Goal: Task Accomplishment & Management: Manage account settings

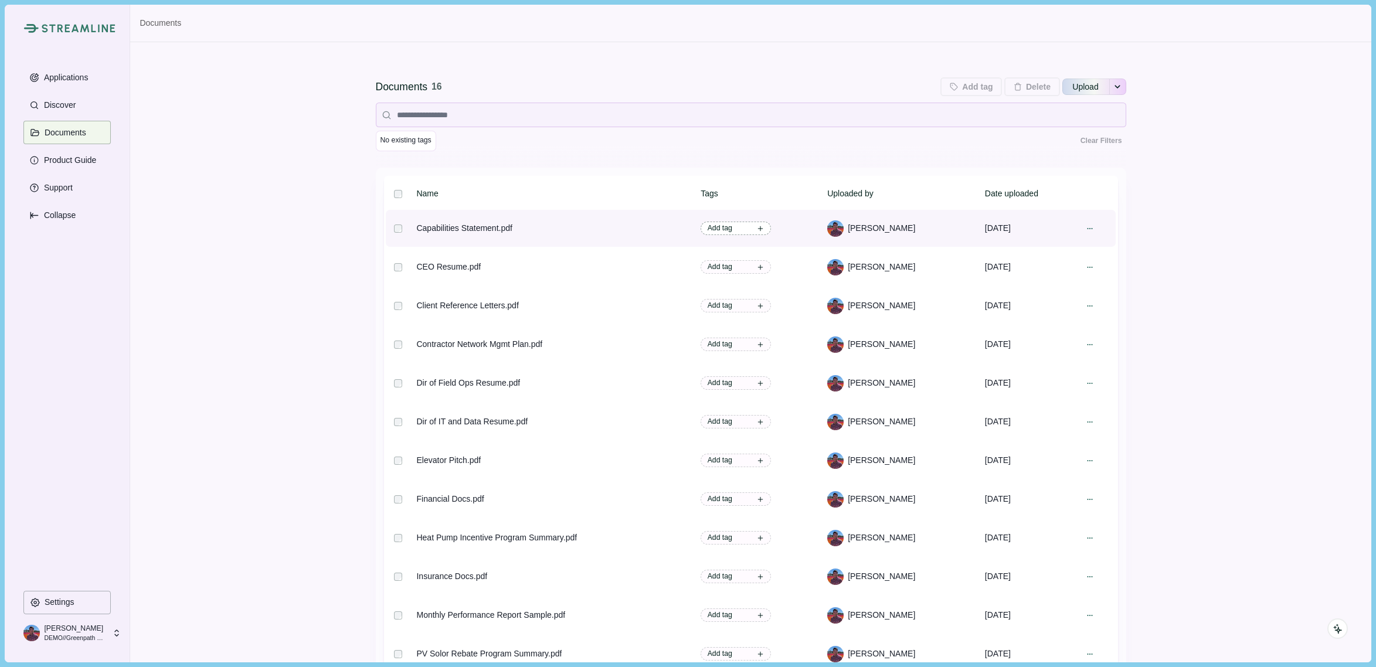
click at [763, 228] on icon at bounding box center [760, 228] width 5 height 5
click at [661, 301] on input at bounding box center [694, 301] width 170 height 18
type input "*****"
click at [774, 254] on button "Close" at bounding box center [770, 254] width 12 height 12
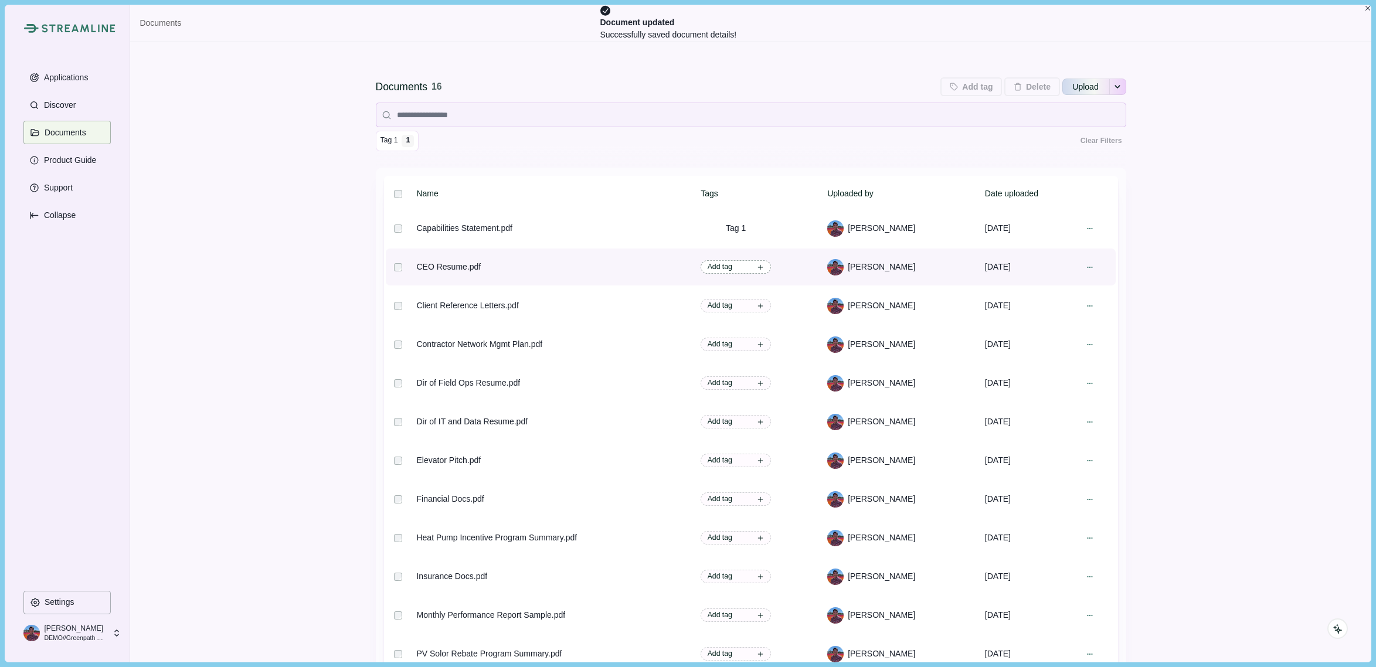
click at [771, 267] on span "Add tag" at bounding box center [735, 266] width 70 height 13
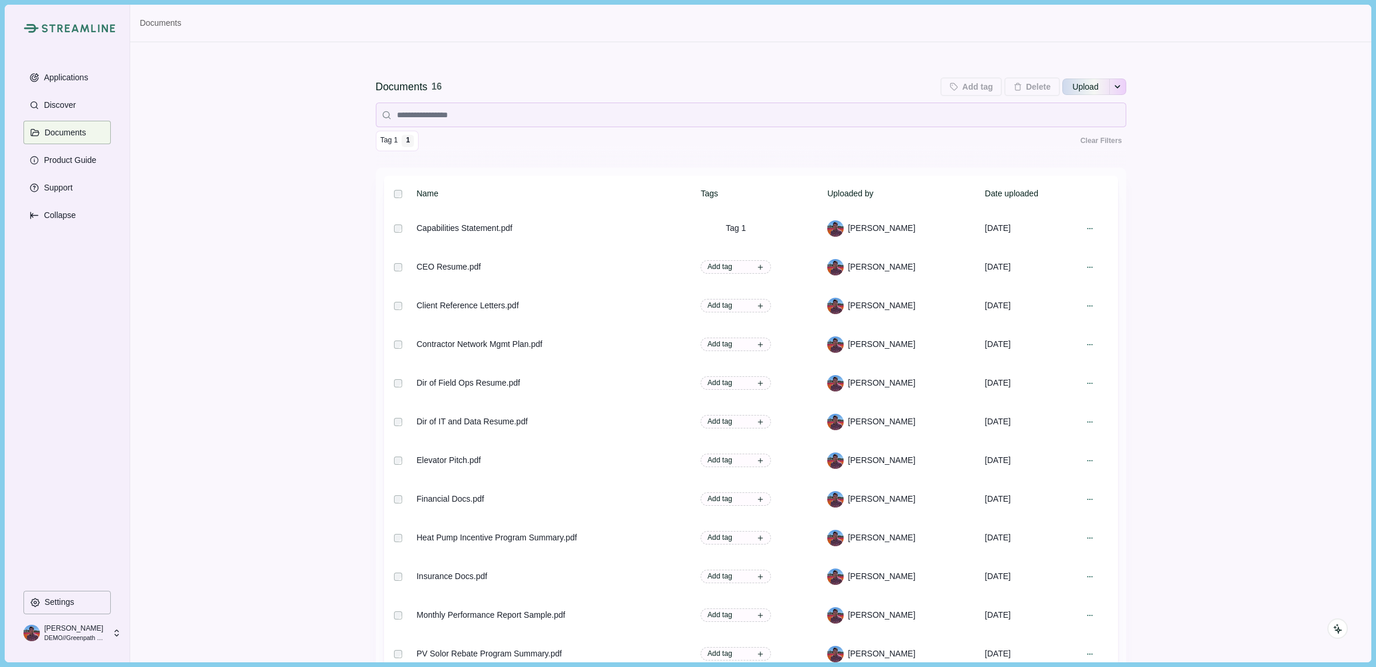
drag, startPoint x: 326, startPoint y: 202, endPoint x: 341, endPoint y: 205, distance: 15.5
click at [326, 202] on div "Documents 16 Add tag Add tags to 0 selected documents Press Enter to add a new …" at bounding box center [750, 420] width 1240 height 757
click at [407, 142] on div "1" at bounding box center [408, 140] width 8 height 7
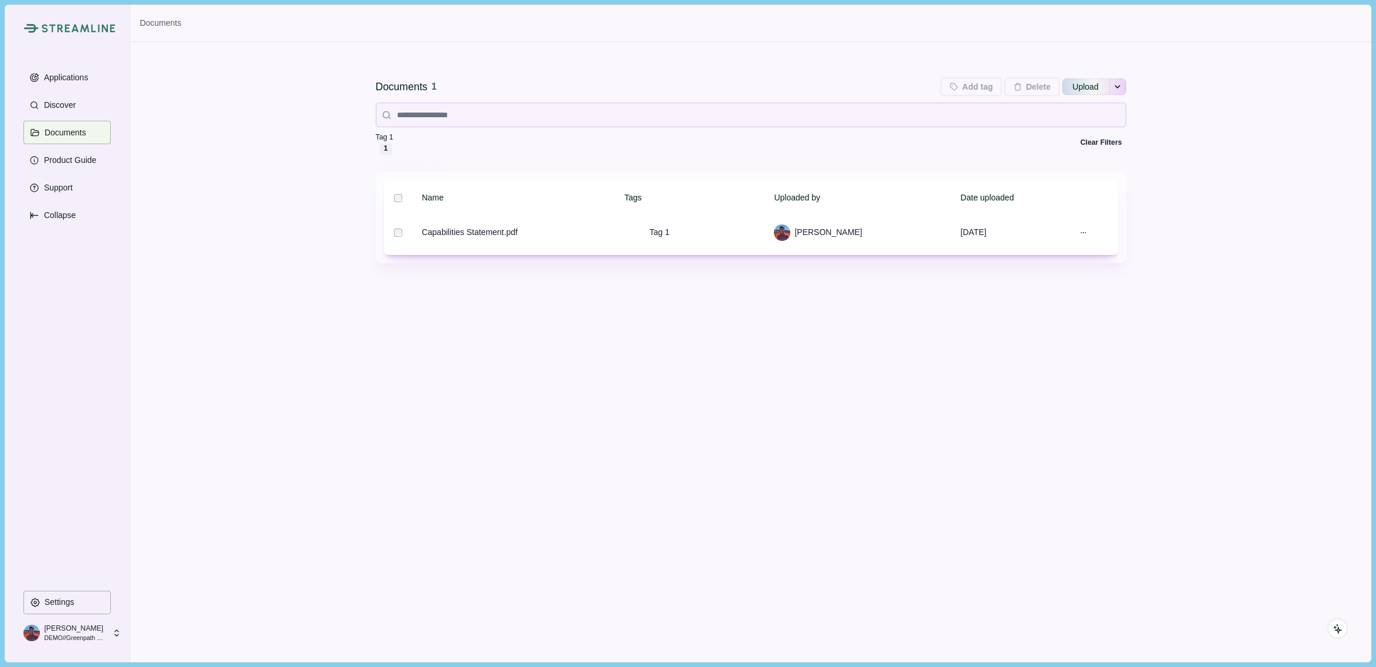
click at [109, 629] on div "[PERSON_NAME] DEMO//Greenpath Solutions LLC" at bounding box center [67, 632] width 88 height 21
click at [103, 635] on p "DEMO//Greenpath Solutions LLC" at bounding box center [75, 638] width 62 height 9
